Goal: Use online tool/utility: Utilize a website feature to perform a specific function

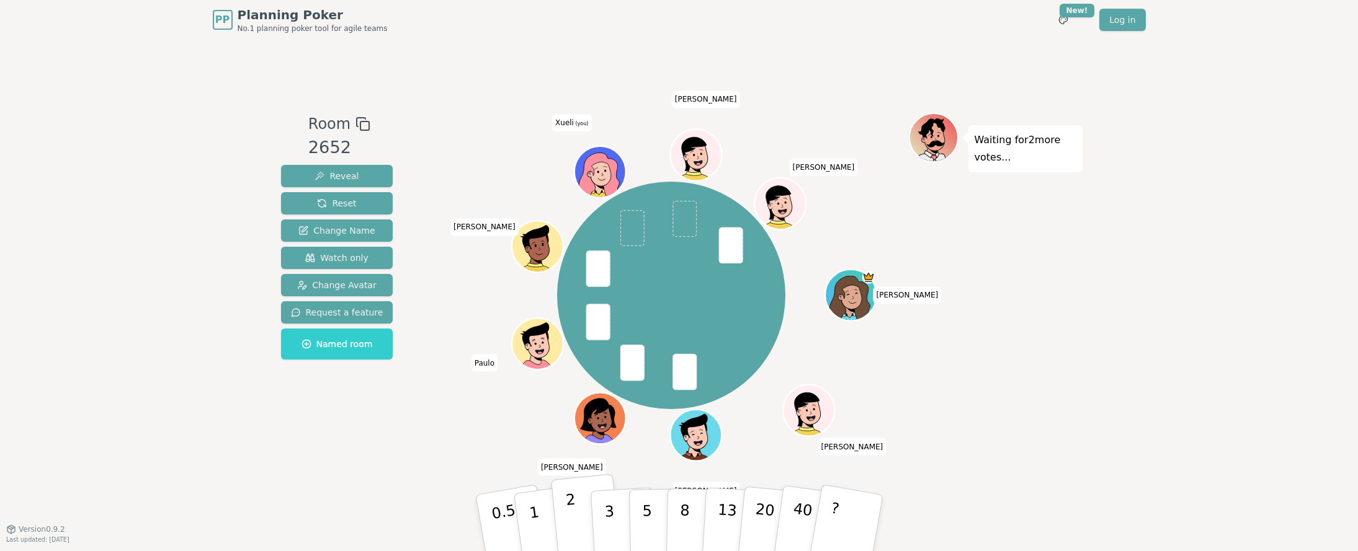
click at [585, 517] on button "2" at bounding box center [585, 523] width 71 height 99
click at [587, 514] on button "2" at bounding box center [585, 523] width 71 height 99
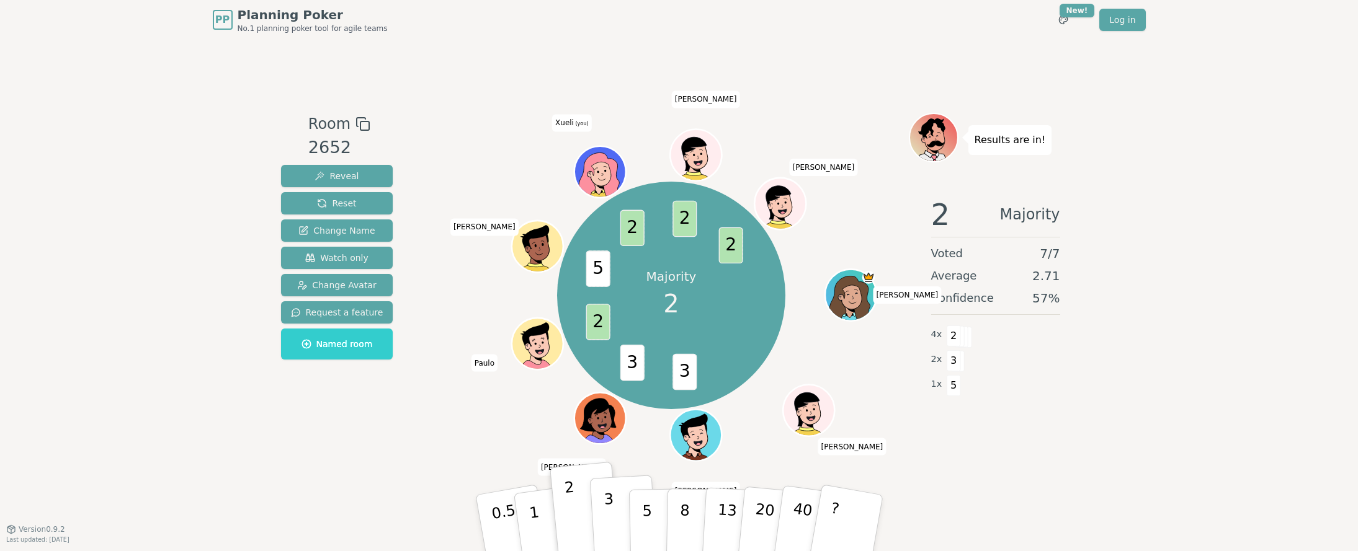
click at [620, 514] on button "3" at bounding box center [623, 523] width 68 height 97
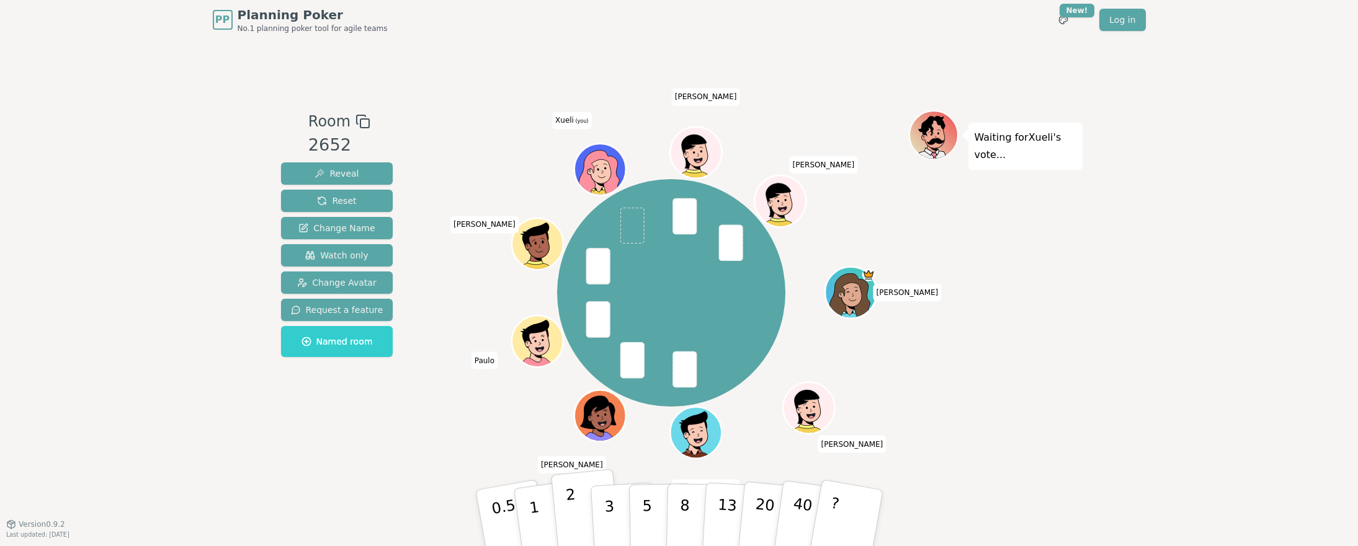
click at [572, 517] on p "2" at bounding box center [572, 520] width 16 height 68
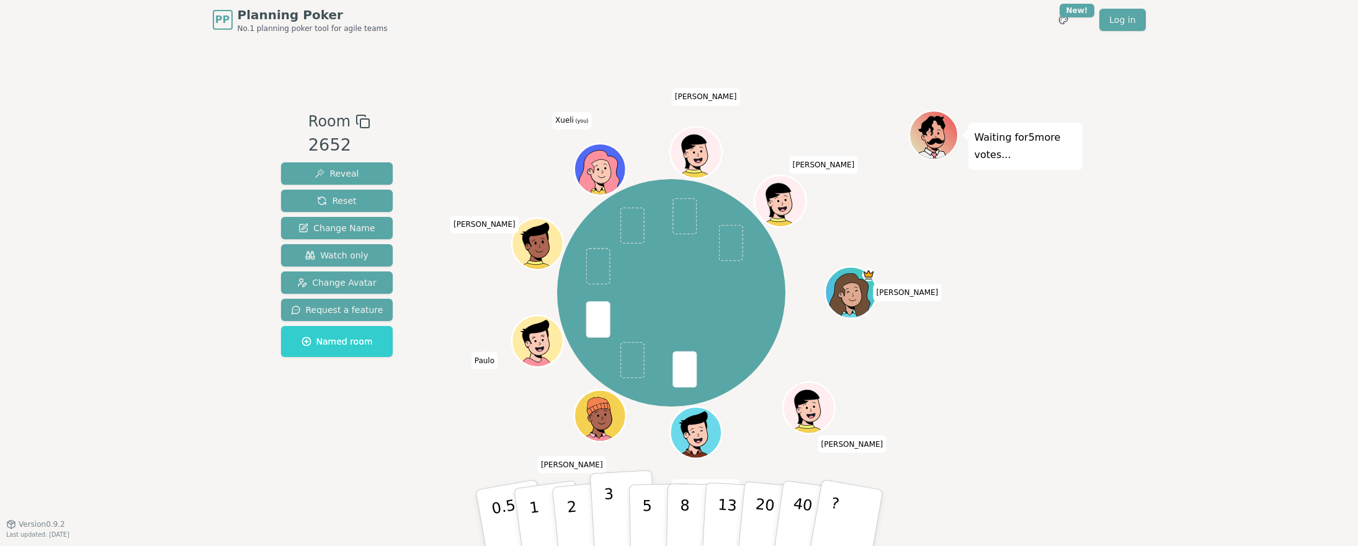
click at [613, 492] on button "3" at bounding box center [623, 518] width 68 height 97
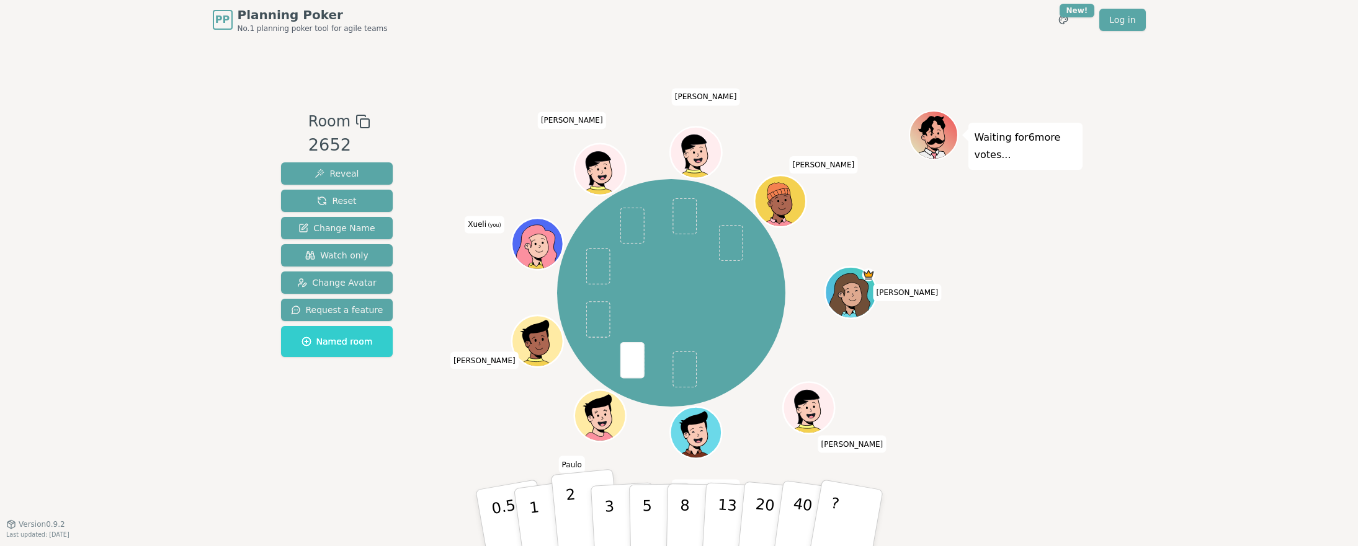
click at [577, 499] on button "2" at bounding box center [585, 519] width 71 height 99
click at [619, 506] on button "3" at bounding box center [623, 518] width 68 height 97
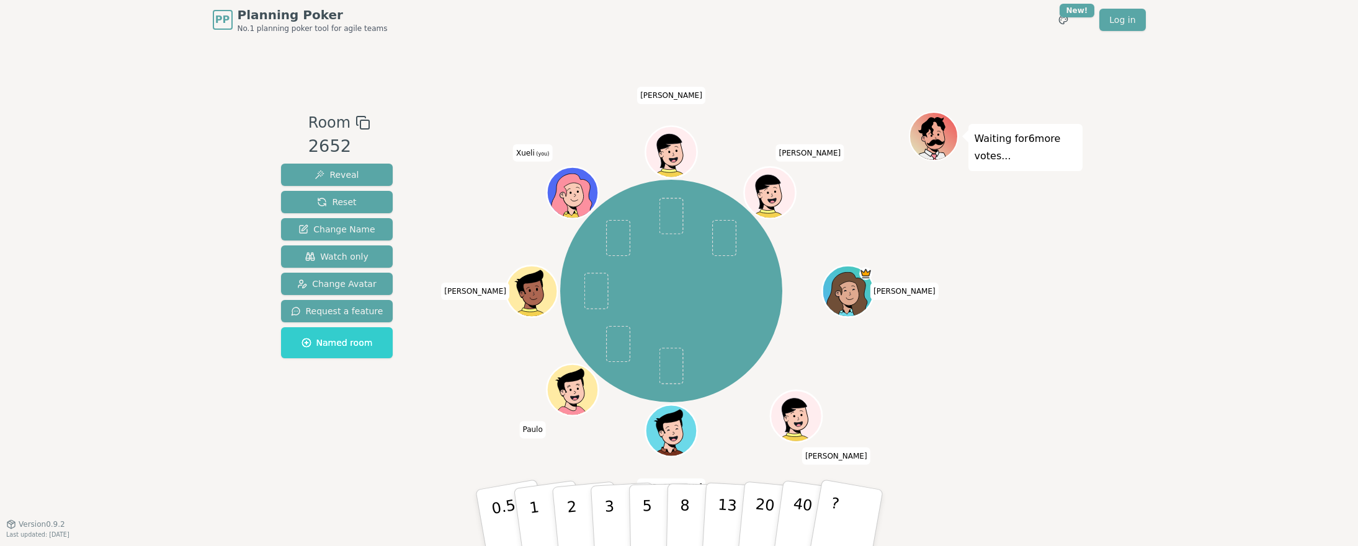
click at [478, 72] on div "Room 2652 Reveal Reset Change Name Watch only Change Avatar Request a feature N…" at bounding box center [679, 282] width 806 height 484
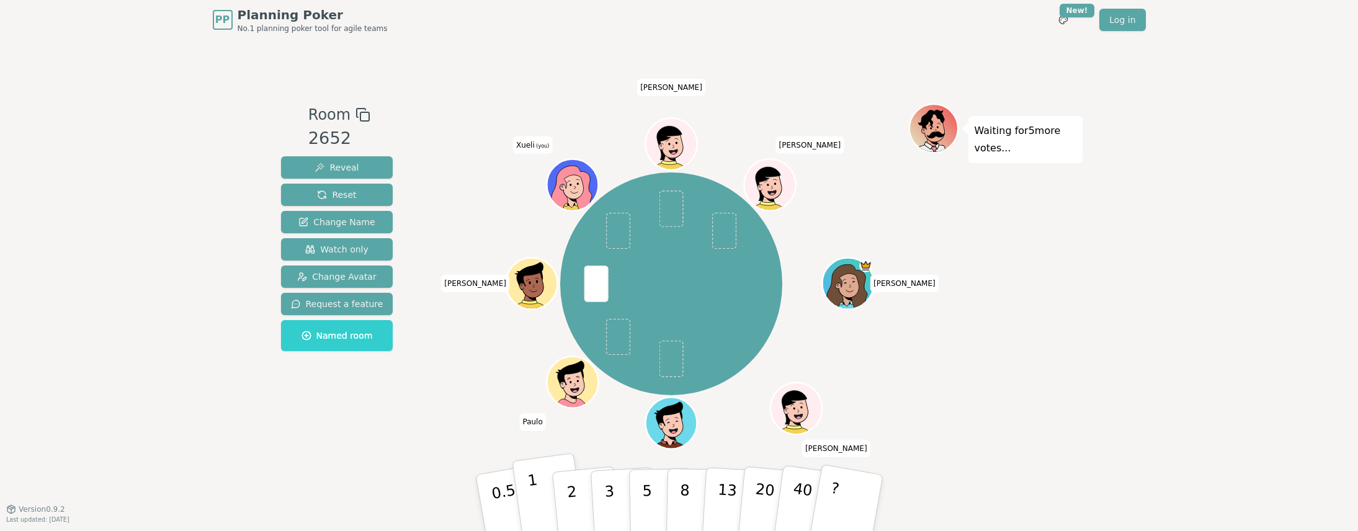
click at [535, 495] on p "1" at bounding box center [535, 505] width 19 height 68
